Goal: Task Accomplishment & Management: Manage account settings

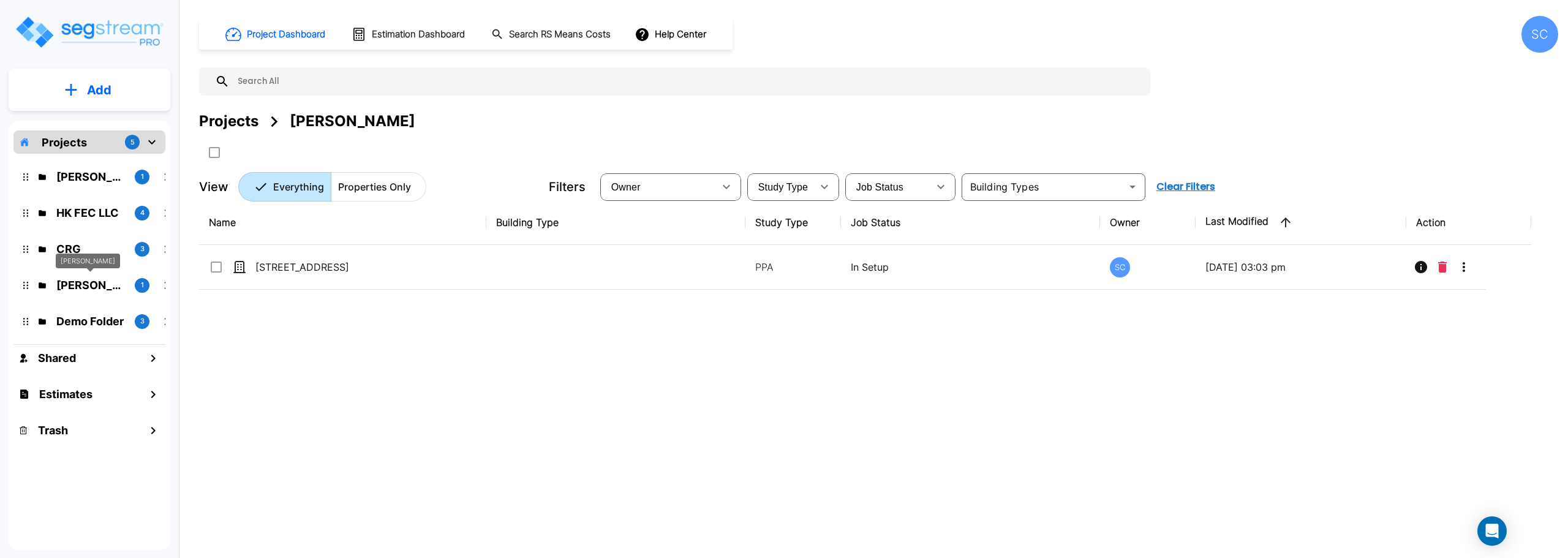
click at [87, 283] on p "[PERSON_NAME]" at bounding box center [91, 284] width 69 height 16
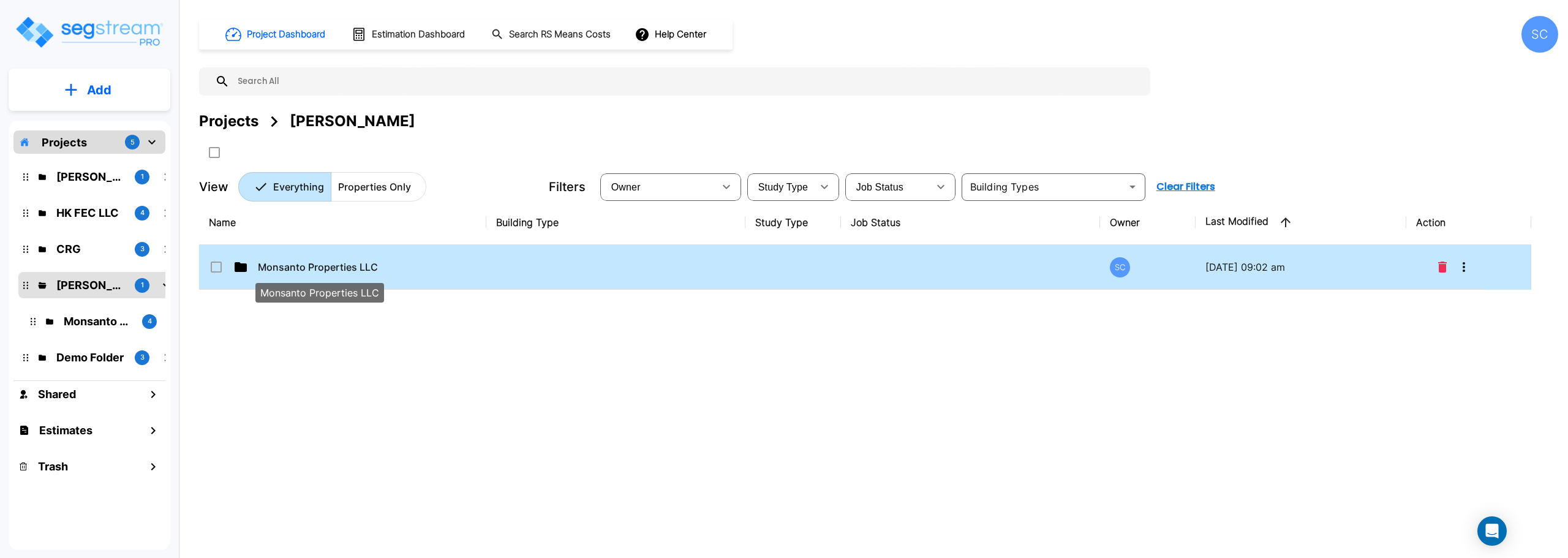
click at [301, 271] on p "Monsanto Properties LLC" at bounding box center [319, 266] width 123 height 15
checkbox input "false"
click at [301, 271] on p "Monsanto Properties LLC" at bounding box center [319, 266] width 123 height 15
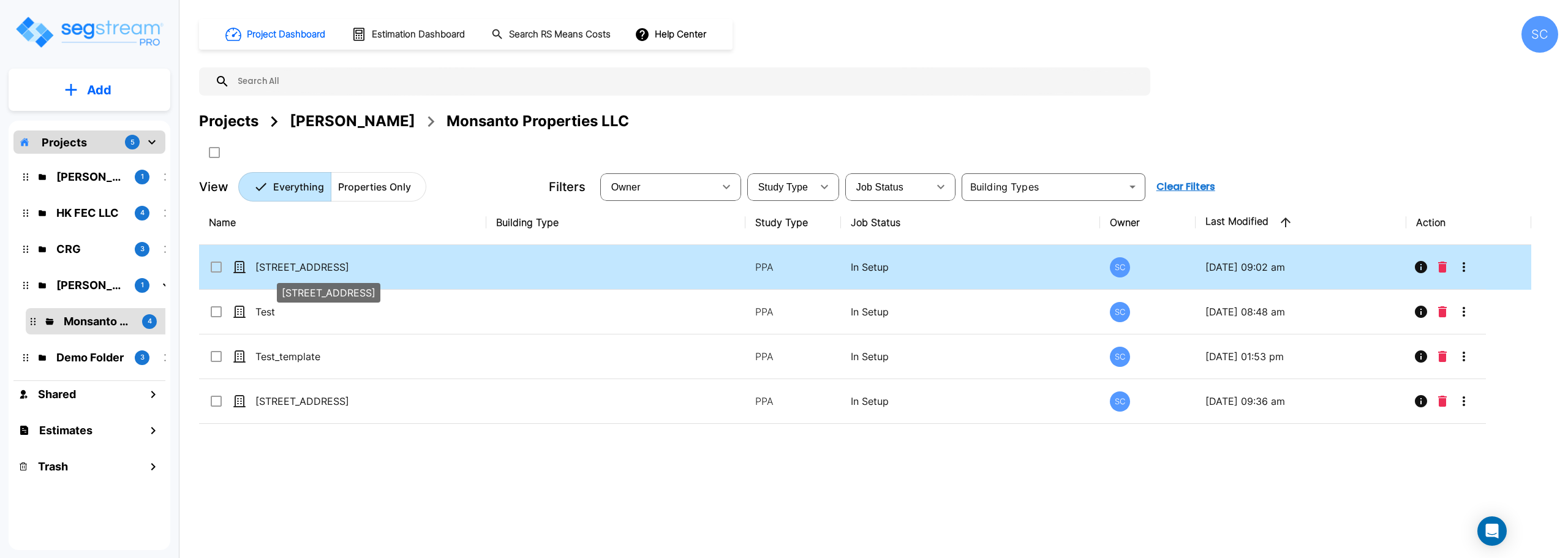
click at [305, 266] on p "1504 S 3RD ST" at bounding box center [316, 266] width 123 height 15
checkbox input "true"
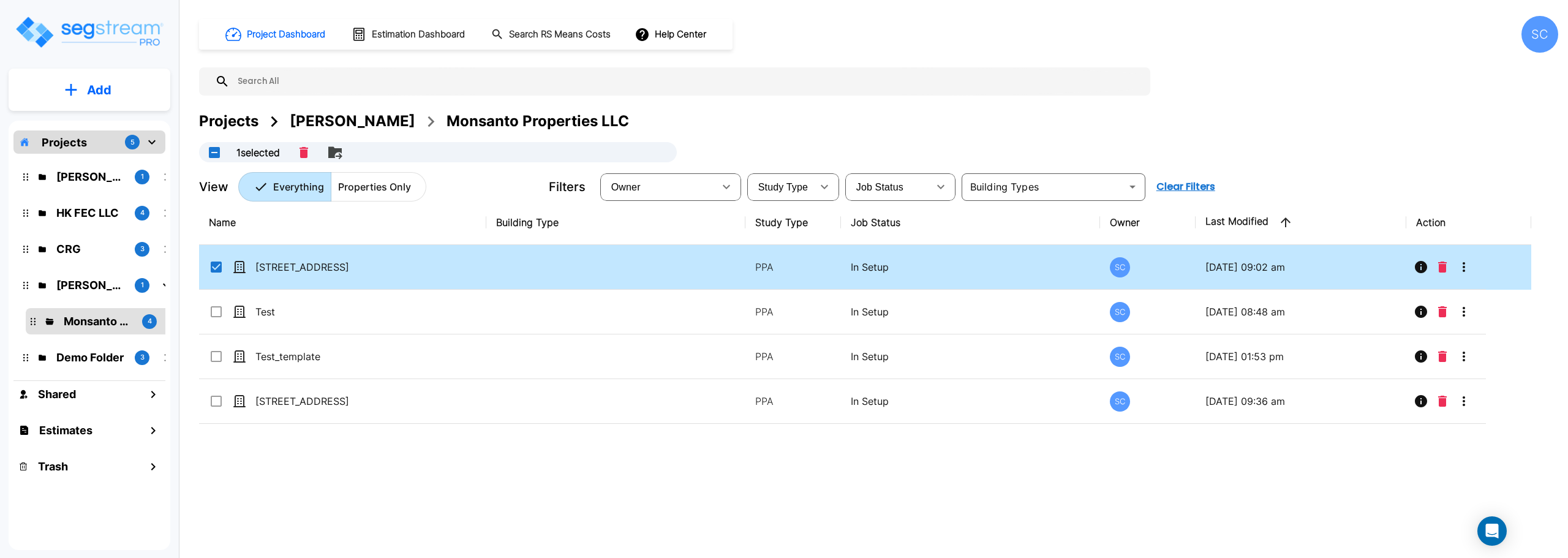
click at [156, 143] on icon "mailbox folders" at bounding box center [151, 142] width 15 height 15
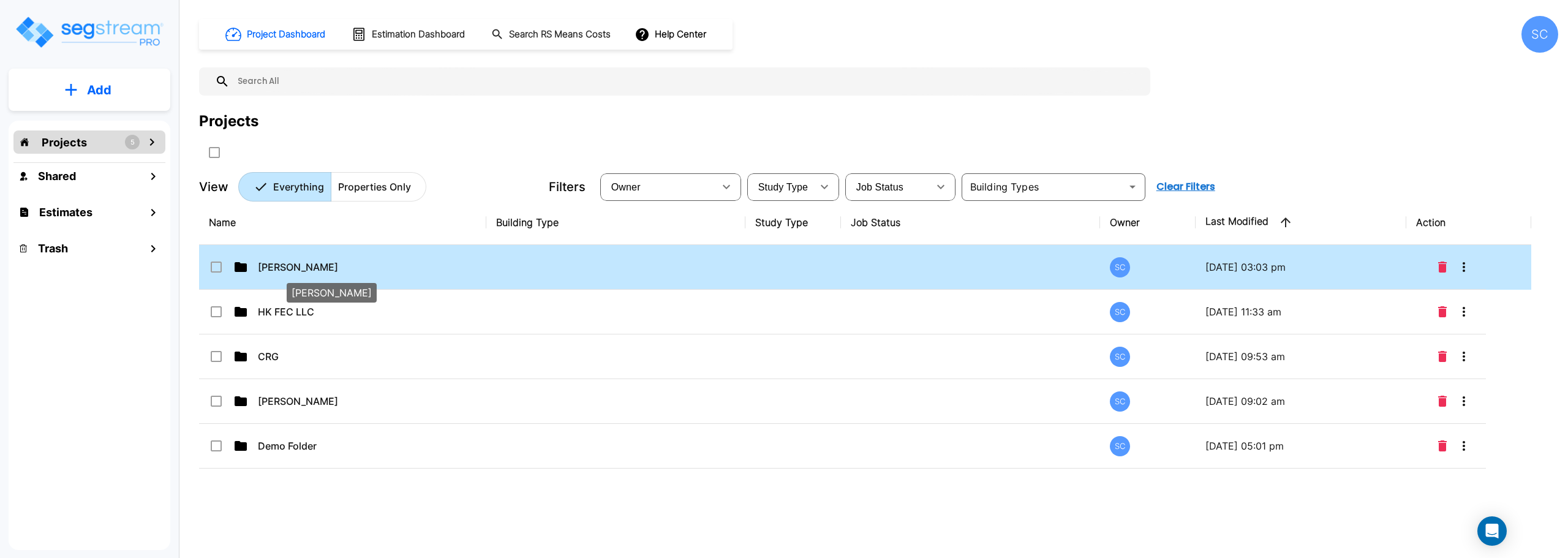
click at [302, 269] on p "Mike Powell" at bounding box center [319, 266] width 123 height 15
checkbox input "false"
click at [302, 269] on p "Mike Powell" at bounding box center [319, 266] width 123 height 15
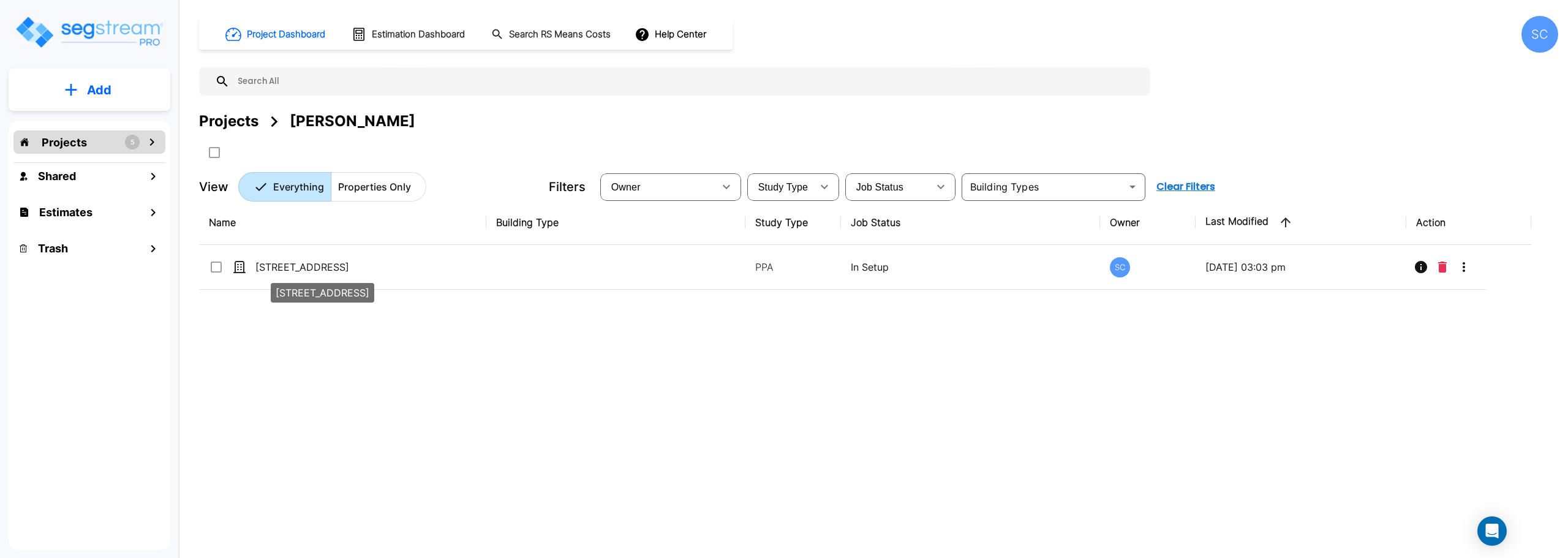
click at [302, 269] on p "[STREET_ADDRESS]" at bounding box center [316, 266] width 123 height 15
checkbox input "true"
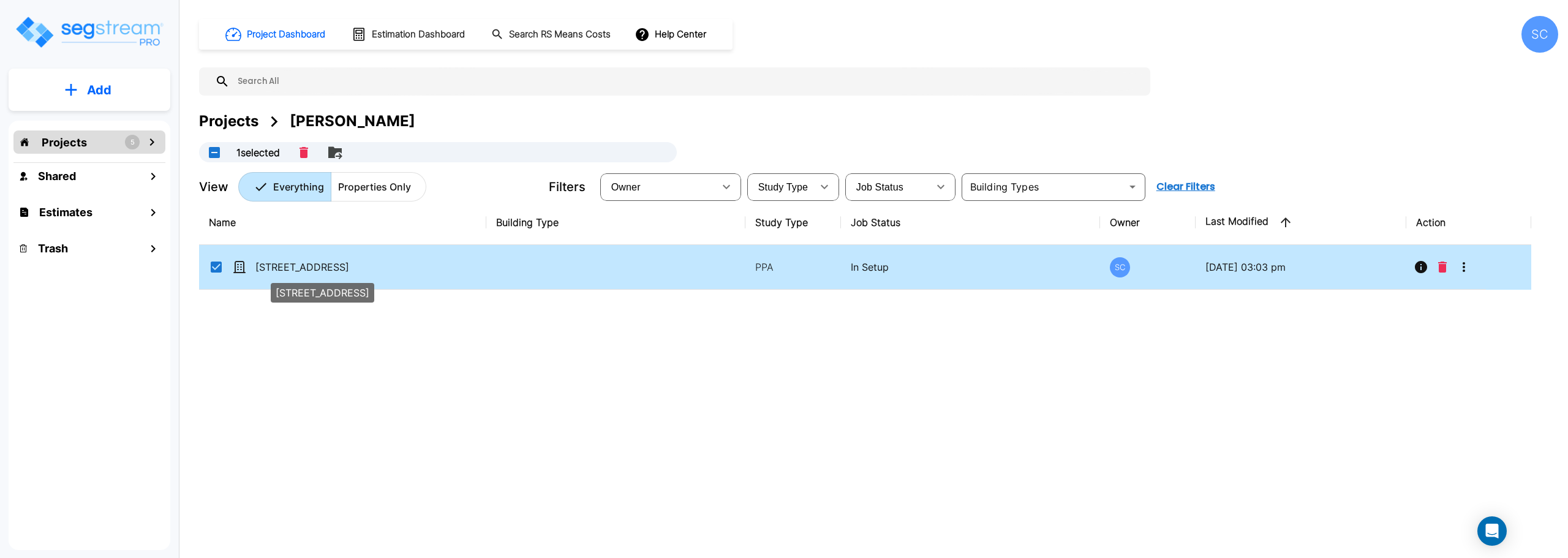
click at [302, 269] on p "[STREET_ADDRESS]" at bounding box center [316, 266] width 123 height 15
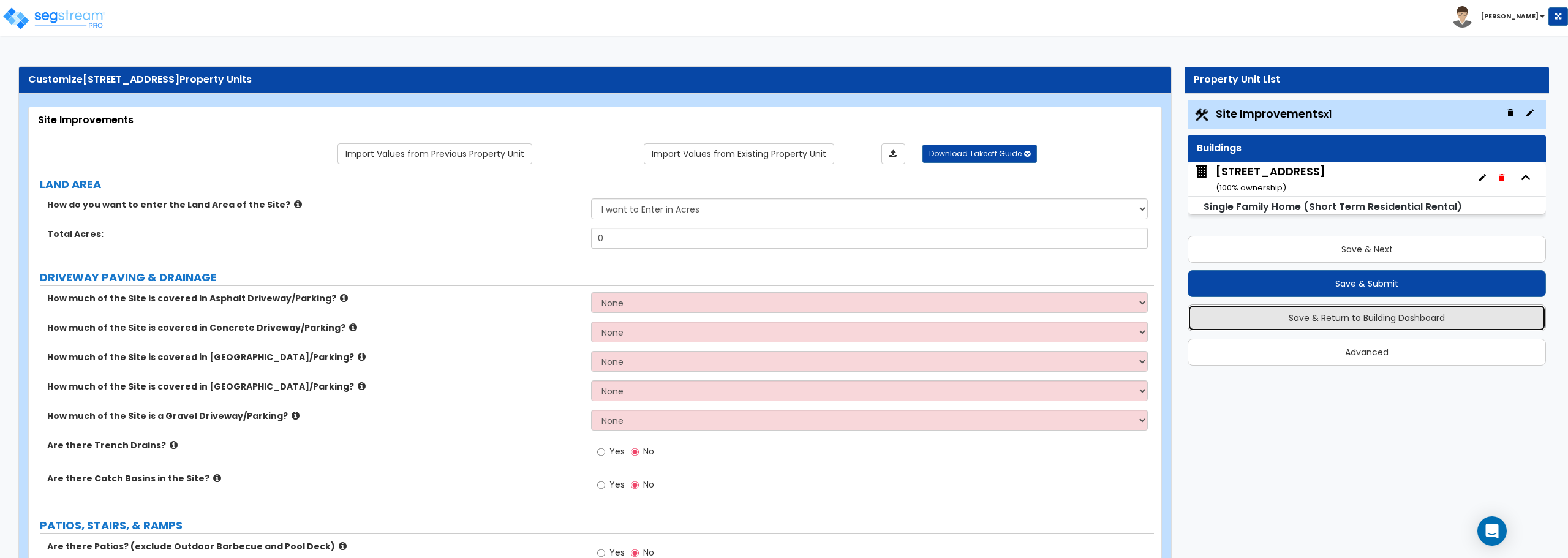
click at [1364, 318] on button "Save & Return to Building Dashboard" at bounding box center [1367, 317] width 358 height 27
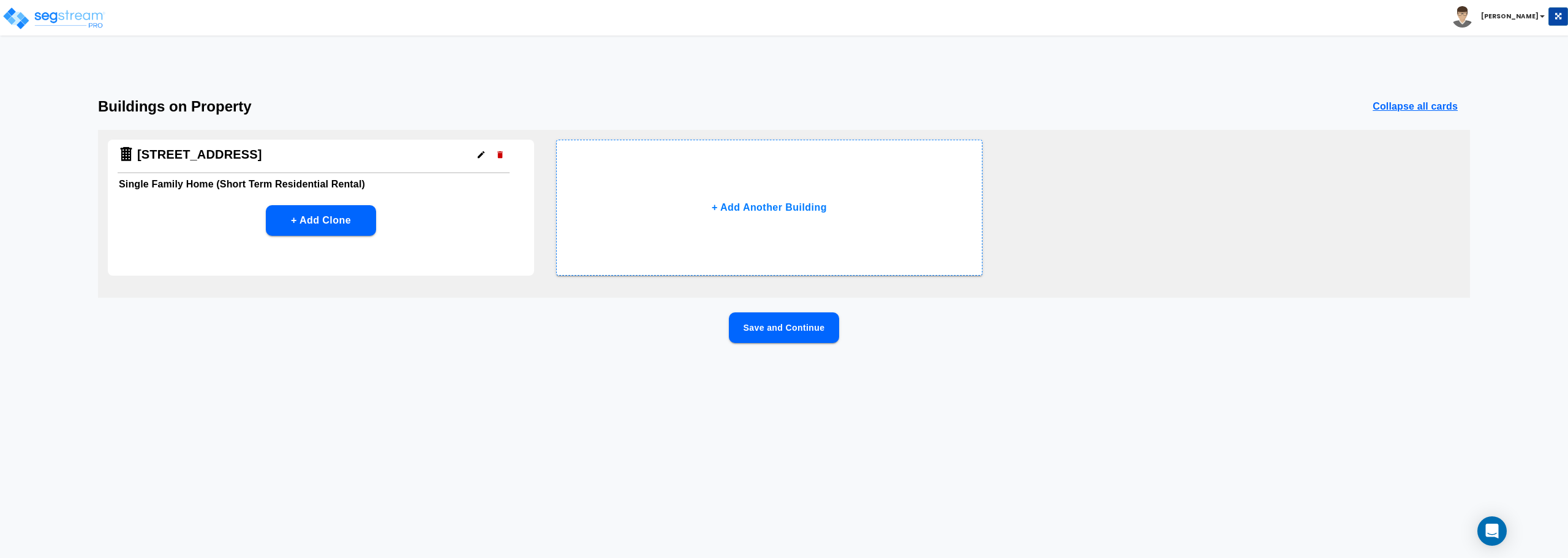
click at [238, 155] on h4 "[STREET_ADDRESS]" at bounding box center [199, 155] width 125 height 15
click at [481, 151] on icon "button" at bounding box center [481, 155] width 9 height 9
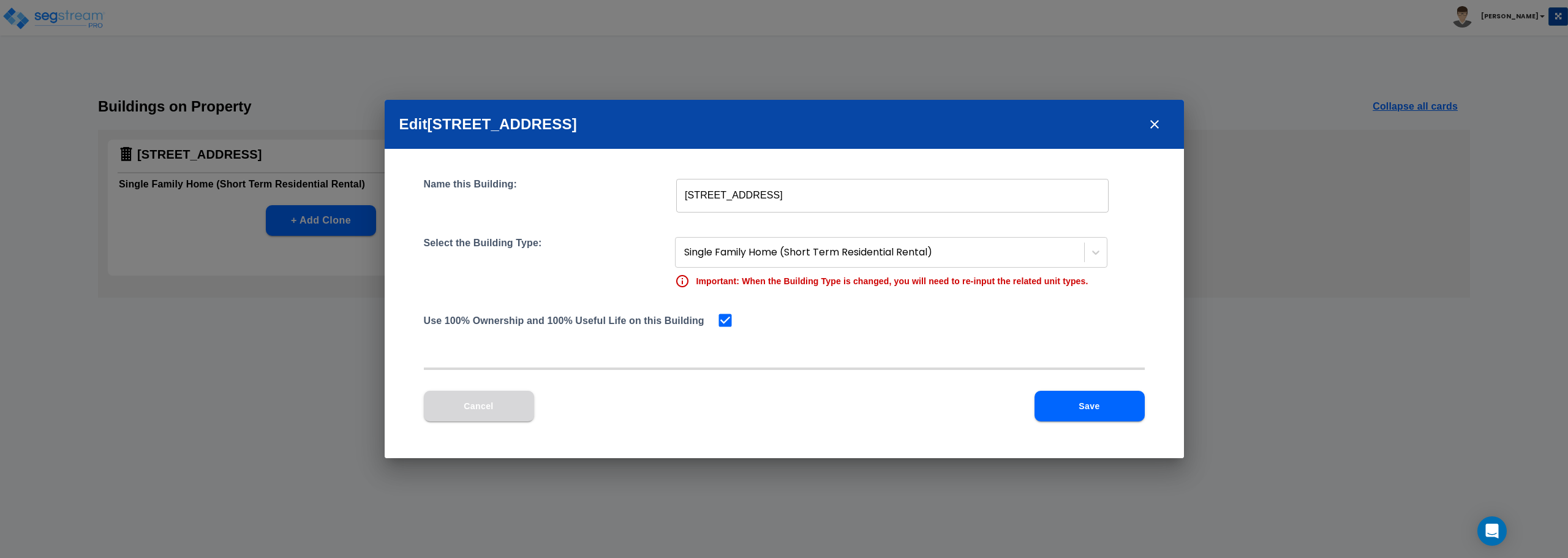
click at [482, 403] on button "Cancel" at bounding box center [479, 406] width 110 height 31
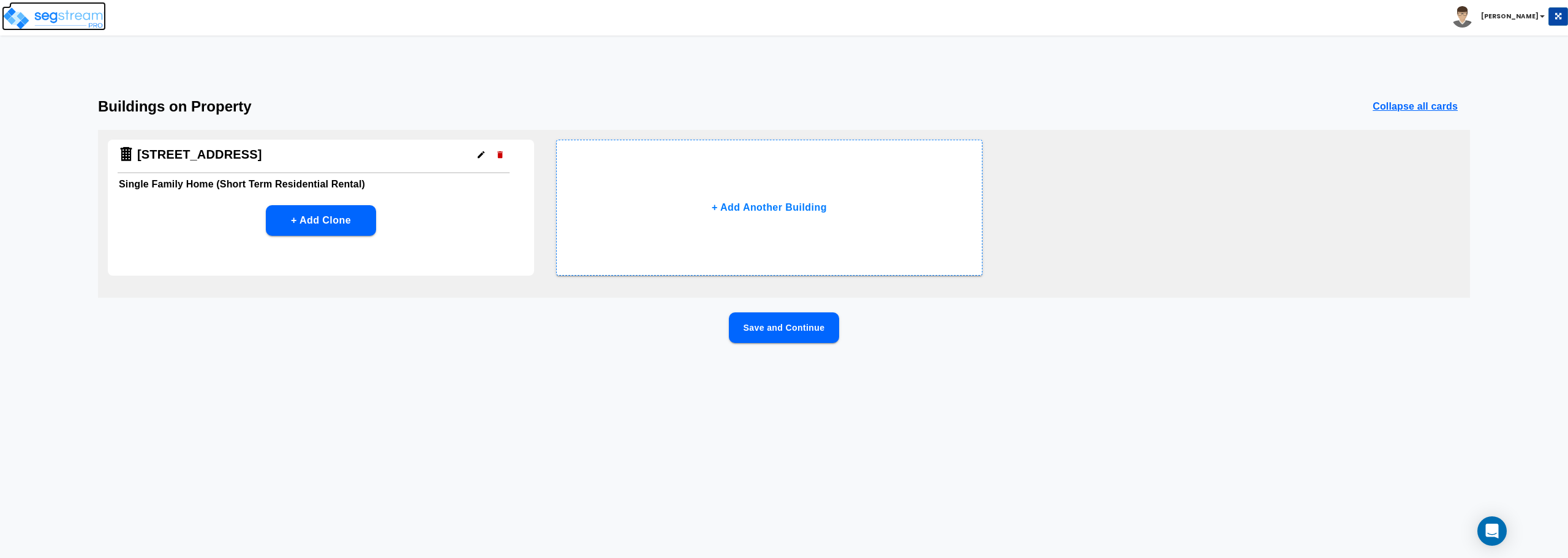
click at [71, 25] on img at bounding box center [53, 18] width 104 height 25
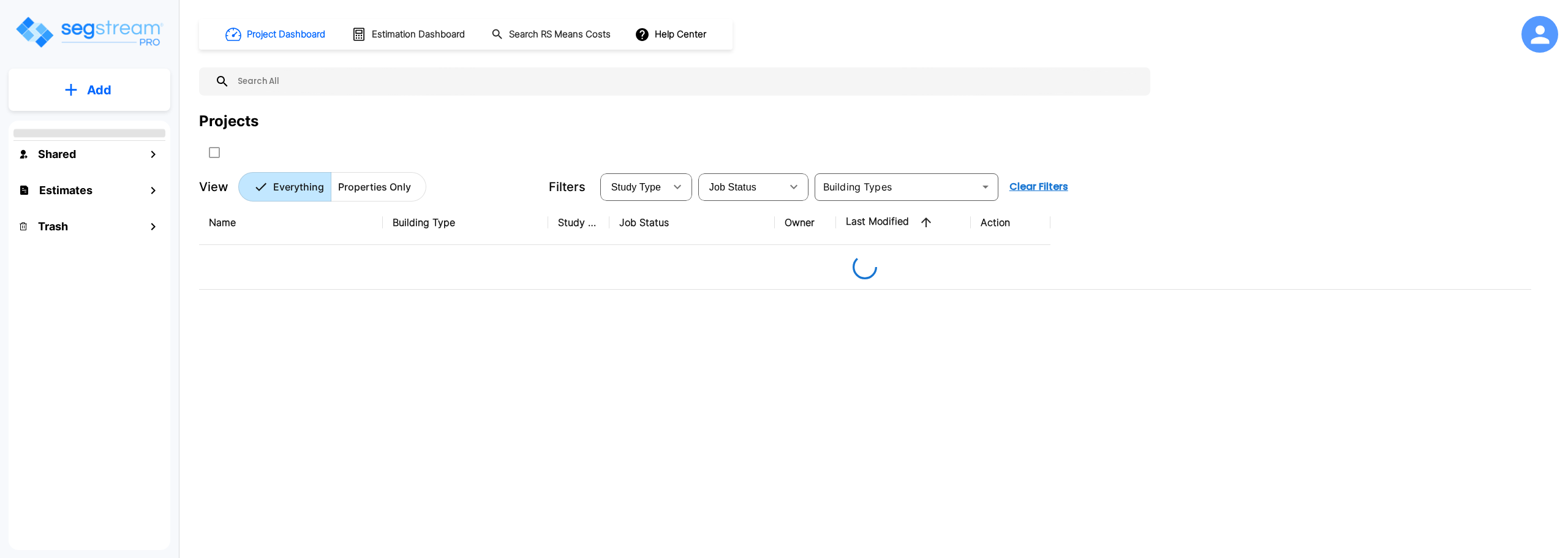
click at [86, 16] on img "mailbox folders" at bounding box center [88, 32] width 150 height 35
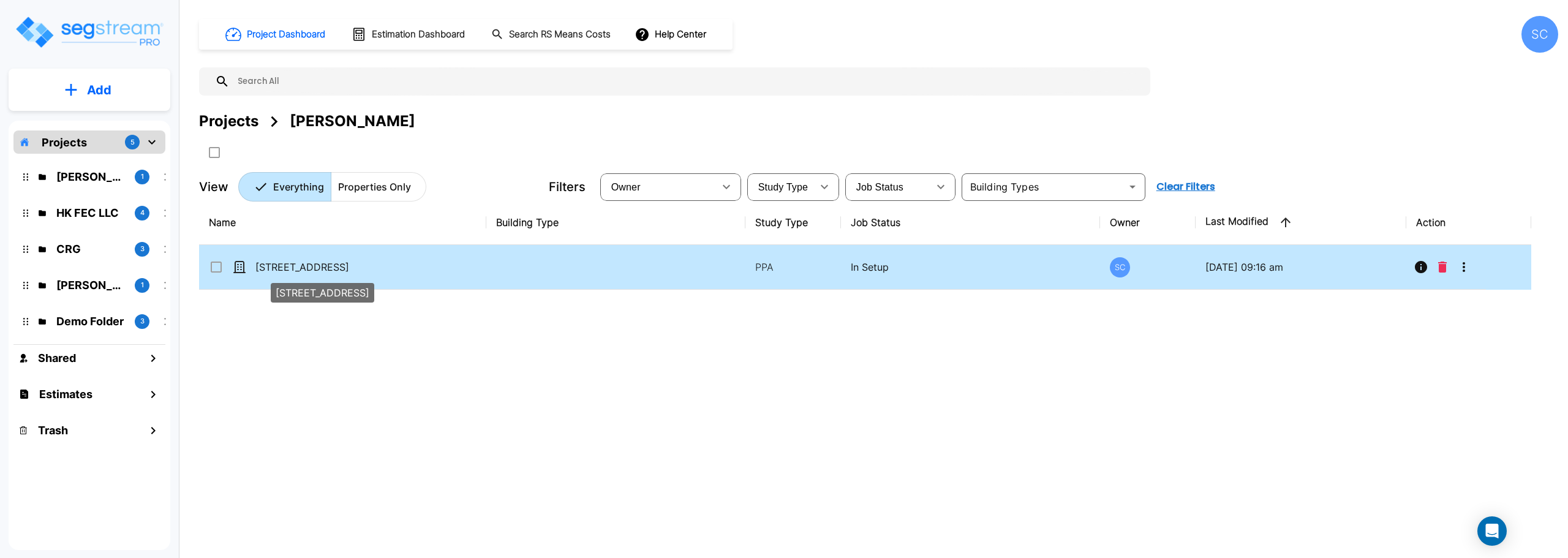
click at [313, 261] on p "[STREET_ADDRESS]" at bounding box center [316, 266] width 123 height 15
checkbox input "false"
click at [313, 261] on p "[STREET_ADDRESS]" at bounding box center [316, 266] width 123 height 15
